Goal: Information Seeking & Learning: Learn about a topic

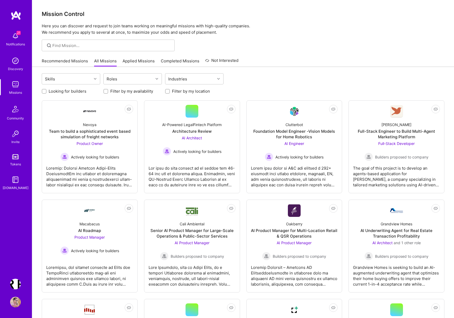
click at [14, 36] on img at bounding box center [15, 36] width 11 height 11
click at [116, 91] on label "Filter by my availability" at bounding box center [131, 91] width 43 height 6
click at [108, 91] on input "Filter by my availability" at bounding box center [106, 92] width 4 height 4
click at [105, 92] on input "Filter by my availability" at bounding box center [106, 91] width 5 height 5
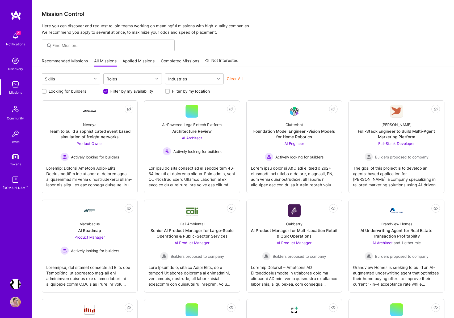
checkbox input "false"
click at [44, 92] on input "Looking for builders" at bounding box center [45, 92] width 4 height 4
checkbox input "true"
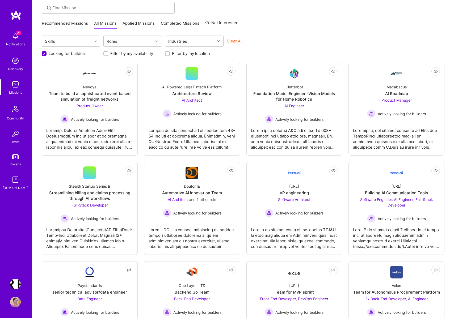
scroll to position [38, 0]
click at [294, 128] on div at bounding box center [294, 136] width 87 height 27
click at [87, 234] on div at bounding box center [89, 236] width 87 height 27
click at [185, 234] on div at bounding box center [191, 236] width 87 height 27
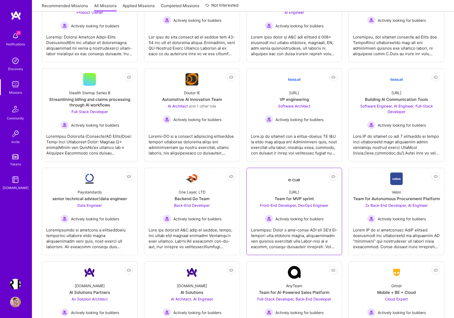
scroll to position [132, 0]
click at [295, 144] on div at bounding box center [294, 142] width 87 height 27
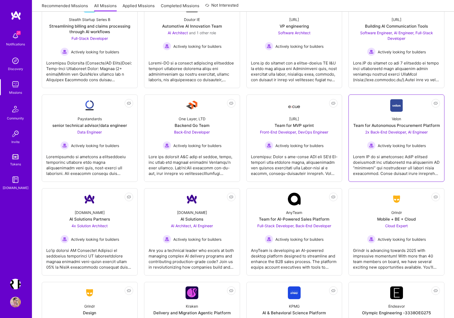
scroll to position [205, 0]
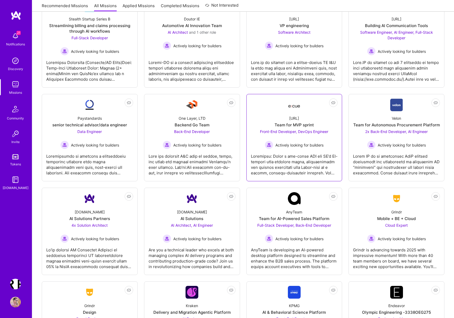
click at [289, 159] on div at bounding box center [294, 162] width 87 height 27
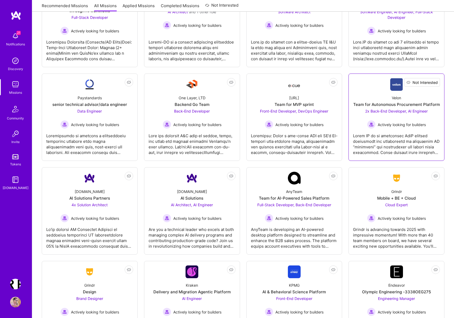
scroll to position [231, 0]
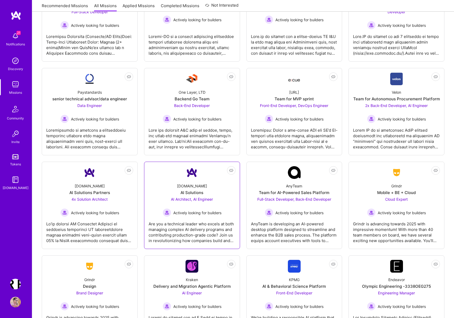
click at [193, 232] on div "Are you a technical leader who excels at both managing complex AI delivery prog…" at bounding box center [191, 230] width 87 height 27
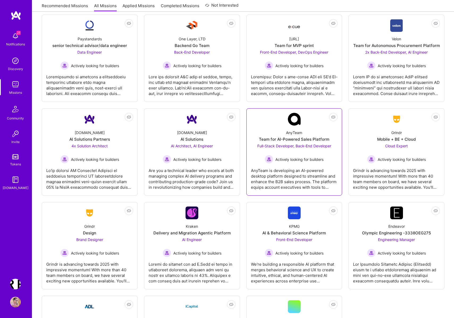
scroll to position [289, 0]
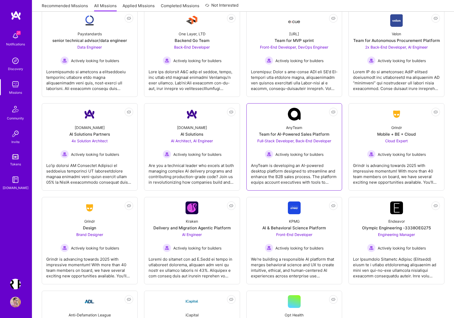
click at [289, 172] on div "AnyTeam is developing an AI-powered desktop platform designed to streamline and…" at bounding box center [294, 172] width 87 height 27
click at [392, 174] on div "Grindr is advancing towards 2025 with impressive momentum! With more than 40 te…" at bounding box center [396, 172] width 87 height 27
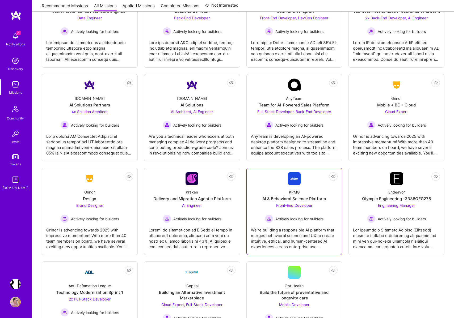
scroll to position [323, 0]
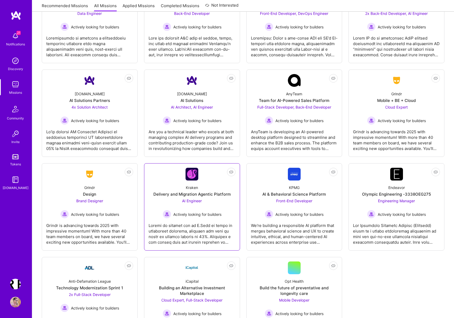
click at [203, 233] on div at bounding box center [191, 232] width 87 height 27
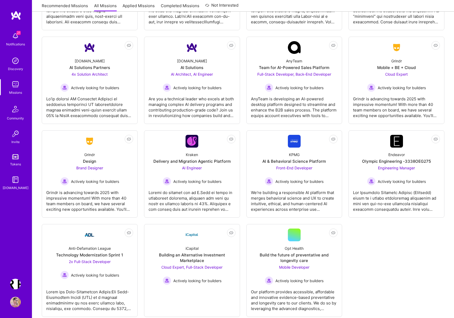
scroll to position [360, 0]
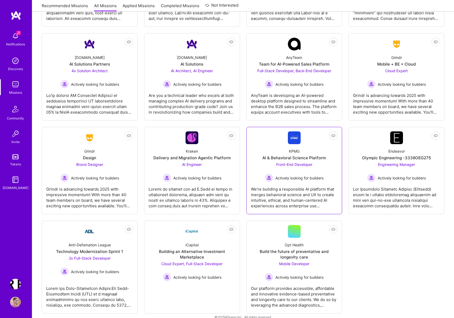
click at [283, 193] on div "We're building a responsible AI platform that merges behavioral science and UX …" at bounding box center [294, 195] width 87 height 27
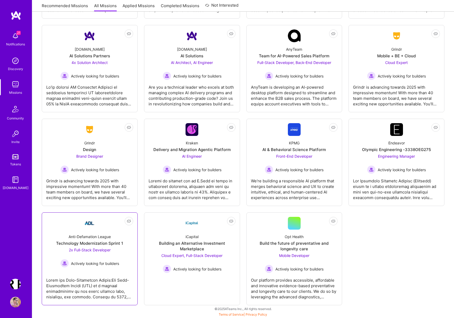
click at [82, 284] on div at bounding box center [89, 286] width 87 height 27
click at [195, 245] on div "Building an Alternative Investment Marketplace" at bounding box center [191, 246] width 87 height 11
click at [286, 287] on div "Our platform provides accessible, affordable and innovative evidence-based prev…" at bounding box center [294, 286] width 87 height 27
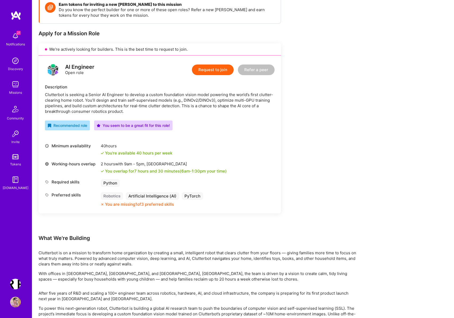
scroll to position [79, 0]
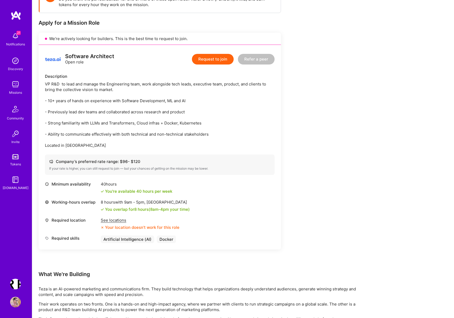
scroll to position [81, 0]
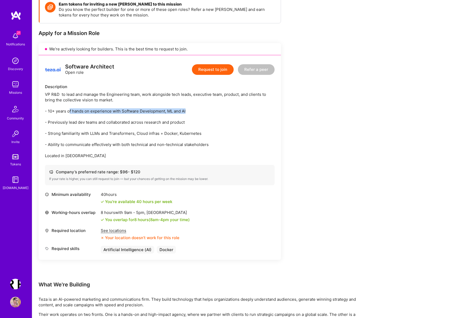
drag, startPoint x: 69, startPoint y: 111, endPoint x: 208, endPoint y: 111, distance: 138.6
click at [208, 111] on div "VP R&D to lead and manage the Engineering team, work alongside tech leads, exec…" at bounding box center [159, 125] width 229 height 67
click at [230, 137] on div "VP R&D to lead and manage the Engineering team, work alongside tech leads, exec…" at bounding box center [159, 125] width 229 height 67
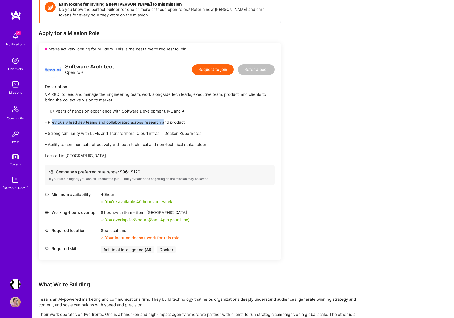
drag, startPoint x: 51, startPoint y: 124, endPoint x: 167, endPoint y: 124, distance: 115.2
click at [167, 124] on div "VP R&D to lead and manage the Engineering team, work alongside tech leads, exec…" at bounding box center [159, 125] width 229 height 67
click at [40, 137] on div "Software Architect Open role Request to join Refer a peer Description VP R&D to…" at bounding box center [160, 157] width 242 height 205
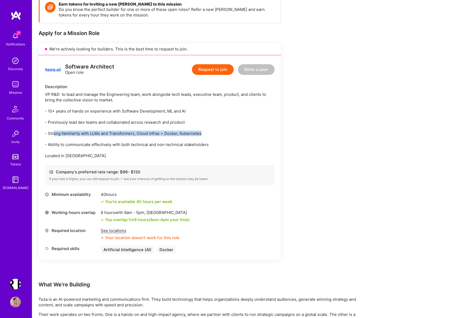
drag, startPoint x: 54, startPoint y: 135, endPoint x: 213, endPoint y: 135, distance: 158.8
click at [213, 135] on div "VP R&D to lead and manage the Engineering team, work alongside tech leads, exec…" at bounding box center [159, 125] width 229 height 67
click at [122, 123] on div "VP R&D to lead and manage the Engineering team, work alongside tech leads, exec…" at bounding box center [159, 125] width 229 height 67
drag, startPoint x: 104, startPoint y: 238, endPoint x: 200, endPoint y: 240, distance: 96.1
click at [200, 240] on div "Required location See locations Your location doesn’t work for this role" at bounding box center [159, 234] width 229 height 13
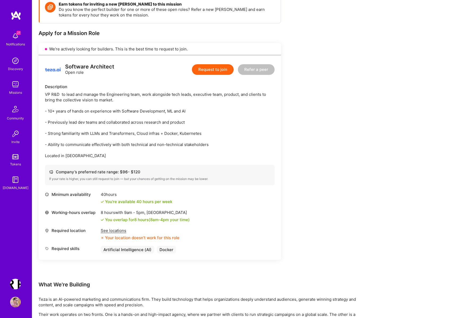
click at [157, 277] on div "Earn tokens for inviting a new A.Teamer to this mission Do you know the perfect…" at bounding box center [160, 138] width 242 height 285
click at [117, 231] on div "See locations" at bounding box center [140, 231] width 79 height 6
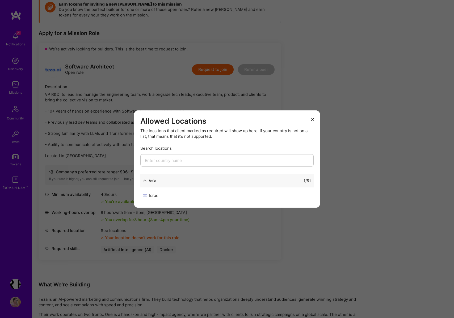
click at [311, 120] on icon "modal" at bounding box center [312, 119] width 3 height 3
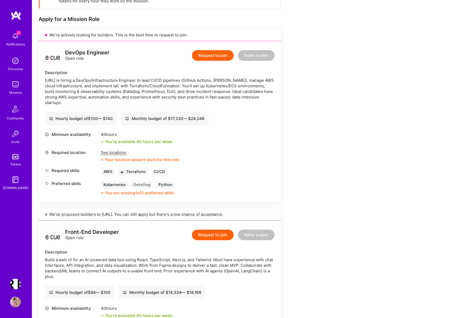
scroll to position [80, 0]
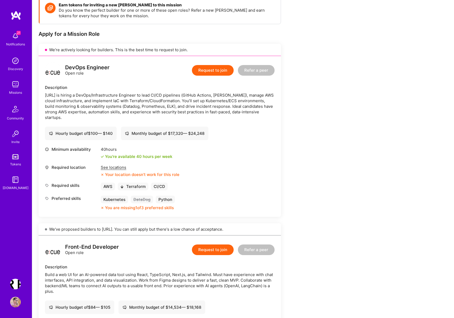
click at [114, 168] on div "See locations" at bounding box center [140, 168] width 79 height 6
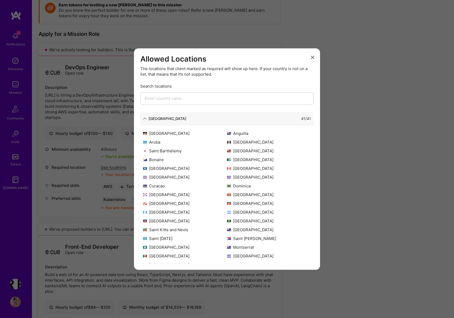
click at [314, 56] on icon "modal" at bounding box center [312, 57] width 3 height 3
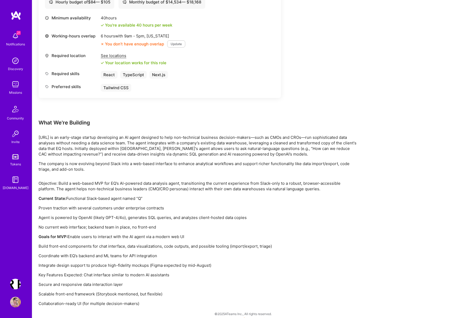
scroll to position [382, 0]
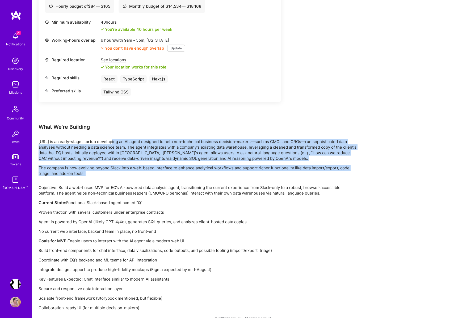
drag, startPoint x: 111, startPoint y: 139, endPoint x: 236, endPoint y: 185, distance: 133.2
click at [236, 184] on div "Earn tokens for inviting a new A.Teamer to this mission Do you know the perfect…" at bounding box center [198, 3] width 319 height 615
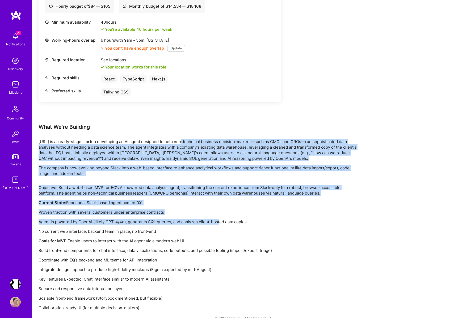
drag, startPoint x: 219, startPoint y: 219, endPoint x: 181, endPoint y: 143, distance: 86.0
click at [181, 143] on div "Earn tokens for inviting a new A.Teamer to this mission Do you know the perfect…" at bounding box center [198, 3] width 319 height 615
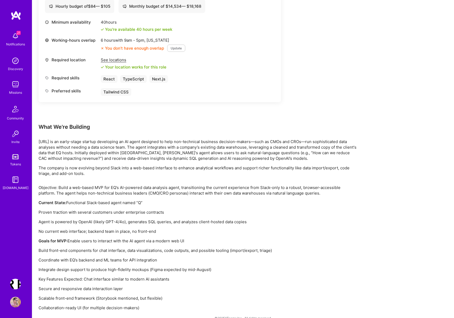
click at [133, 150] on p "Ecue.AI is an early-stage startup developing an AI agent designed to help non-t…" at bounding box center [198, 150] width 319 height 22
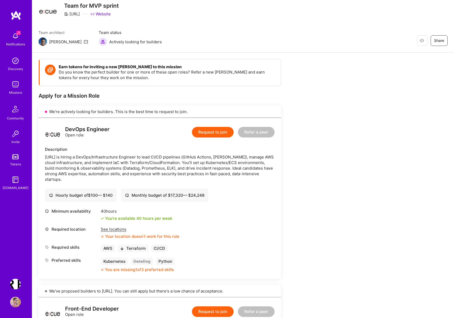
scroll to position [0, 0]
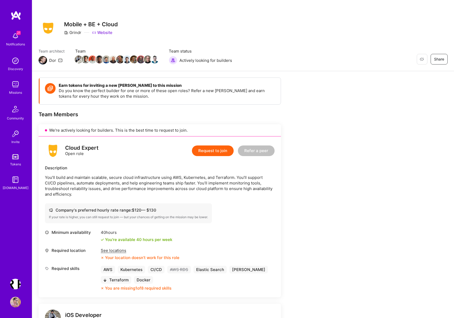
click at [120, 248] on div "See locations" at bounding box center [140, 251] width 79 height 6
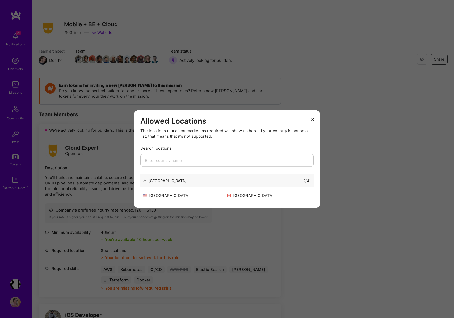
click at [312, 119] on icon "modal" at bounding box center [312, 119] width 3 height 3
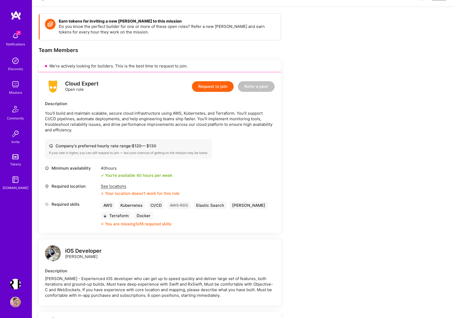
scroll to position [97, 0]
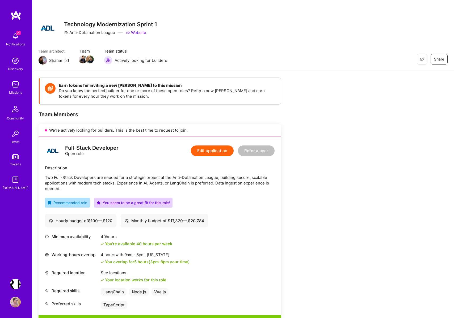
click at [227, 190] on p "Two Full-Stack Developers are needed for a strategic project at the Anti-Defama…" at bounding box center [159, 183] width 229 height 17
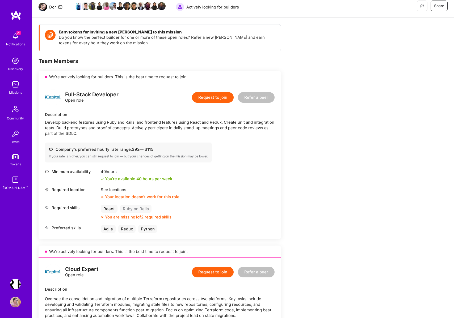
scroll to position [54, 0]
click at [120, 187] on div "See locations" at bounding box center [140, 189] width 79 height 6
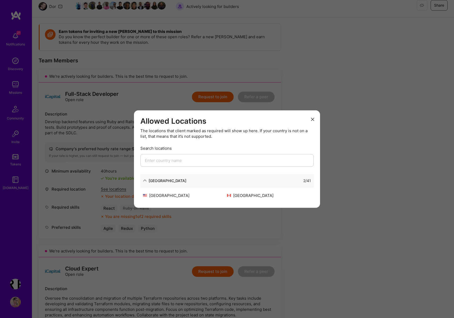
click at [311, 118] on icon "modal" at bounding box center [312, 119] width 3 height 3
